Goal: Task Accomplishment & Management: Manage account settings

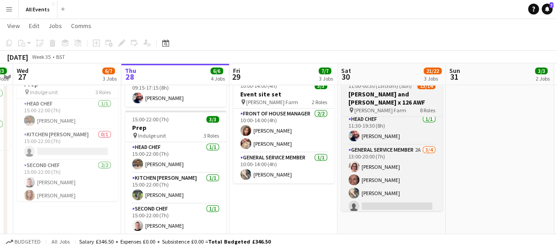
scroll to position [66, 0]
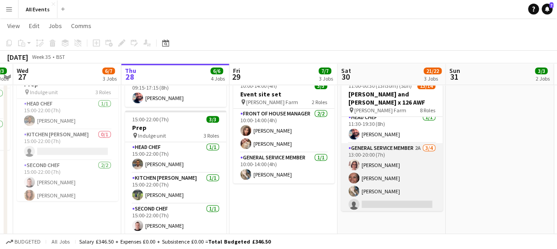
click at [408, 143] on app-card-role "General service member 2A [DATE] 13:00-20:00 (7h) [PERSON_NAME] [PERSON_NAME] G…" at bounding box center [391, 178] width 101 height 70
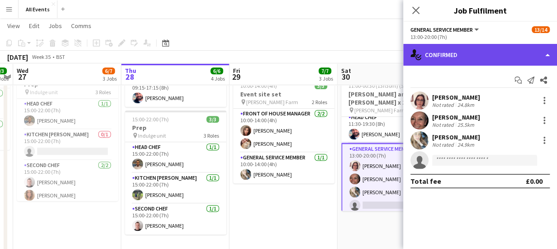
click at [437, 52] on div "single-neutral-actions-check-2 Confirmed" at bounding box center [480, 55] width 154 height 22
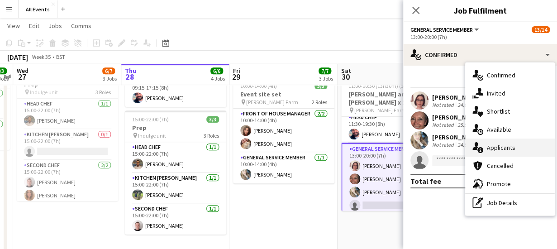
click at [498, 146] on div "single-neutral-actions-information Applicants" at bounding box center [510, 147] width 90 height 18
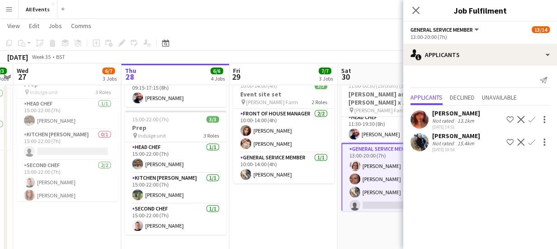
click at [533, 142] on app-icon "Confirm" at bounding box center [531, 141] width 7 height 7
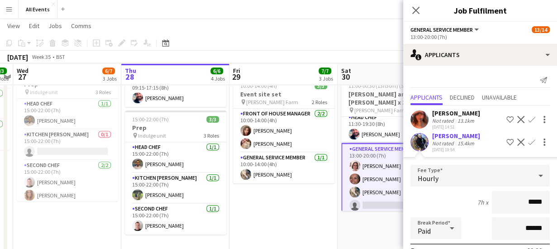
scroll to position [118, 0]
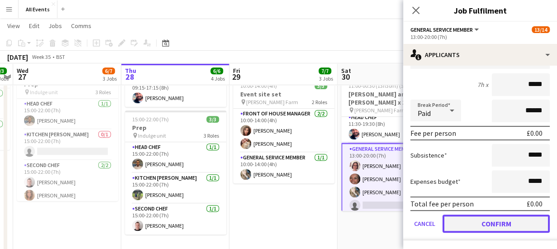
click at [491, 228] on button "Confirm" at bounding box center [495, 223] width 107 height 18
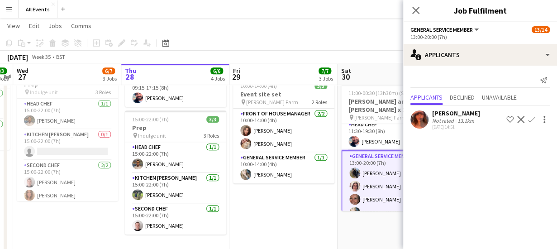
scroll to position [0, 0]
click at [415, 7] on icon "Close pop-in" at bounding box center [415, 10] width 9 height 9
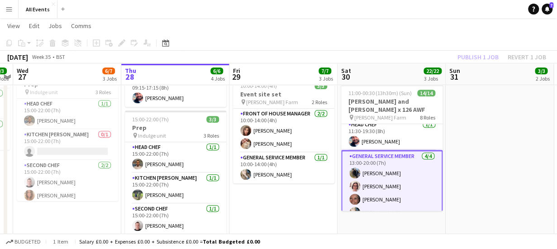
click at [418, 39] on app-toolbar "Copy Paste Paste Ctrl+V Paste with crew Ctrl+Shift+V Paste linked Job [GEOGRAPH…" at bounding box center [278, 42] width 557 height 15
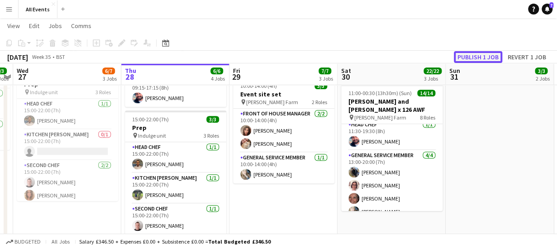
click at [467, 57] on button "Publish 1 job" at bounding box center [477, 57] width 48 height 12
